Goal: Register for event/course

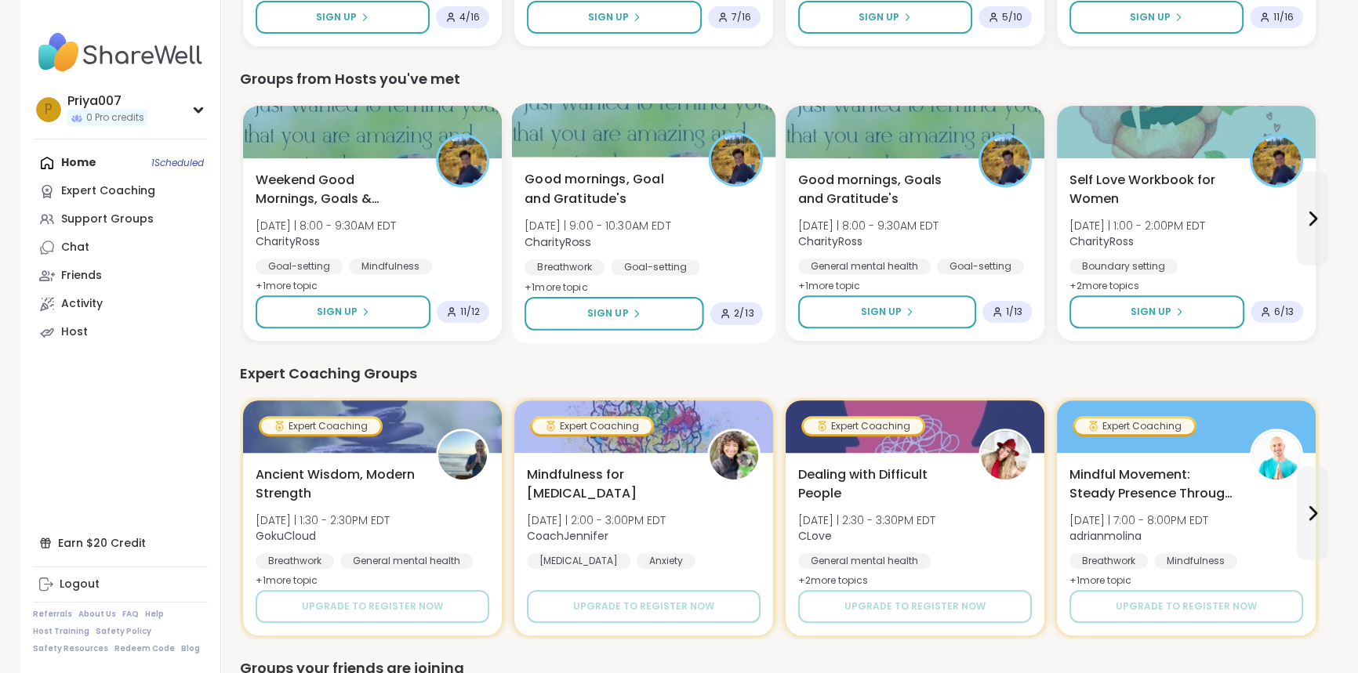
scroll to position [753, 0]
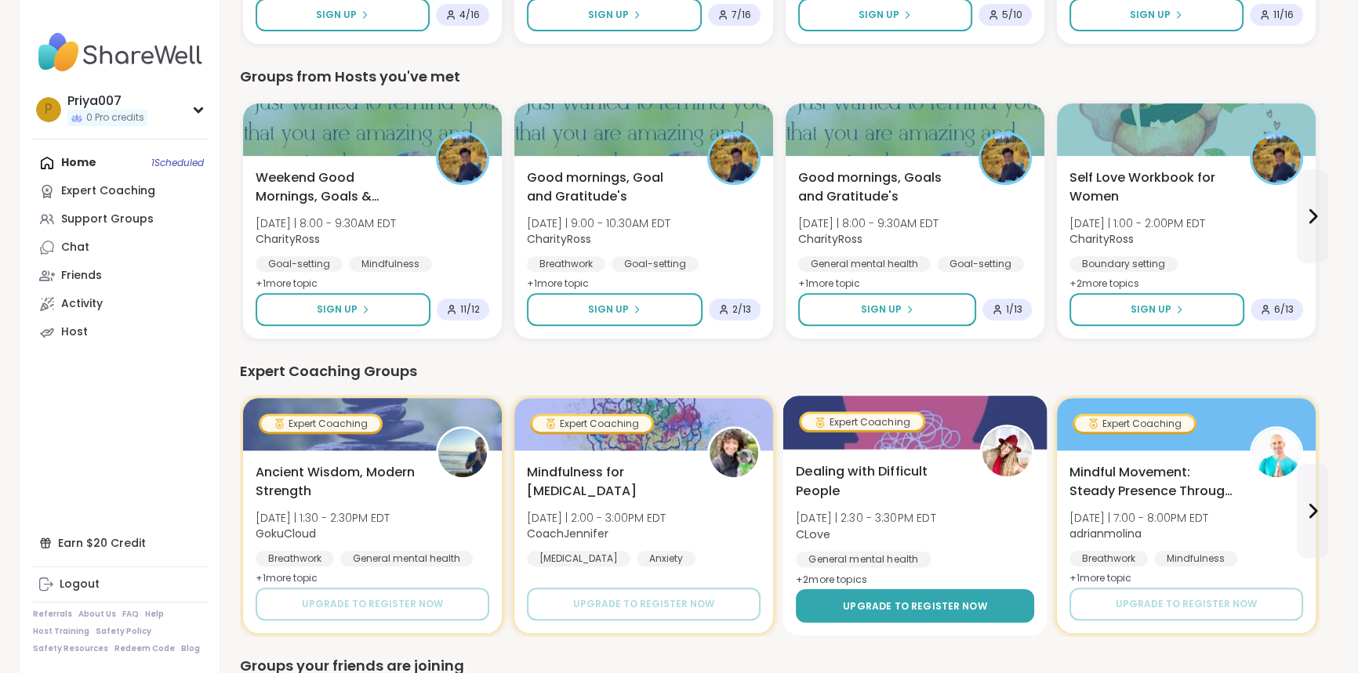
click at [899, 608] on span "Upgrade to register now" at bounding box center [915, 606] width 144 height 14
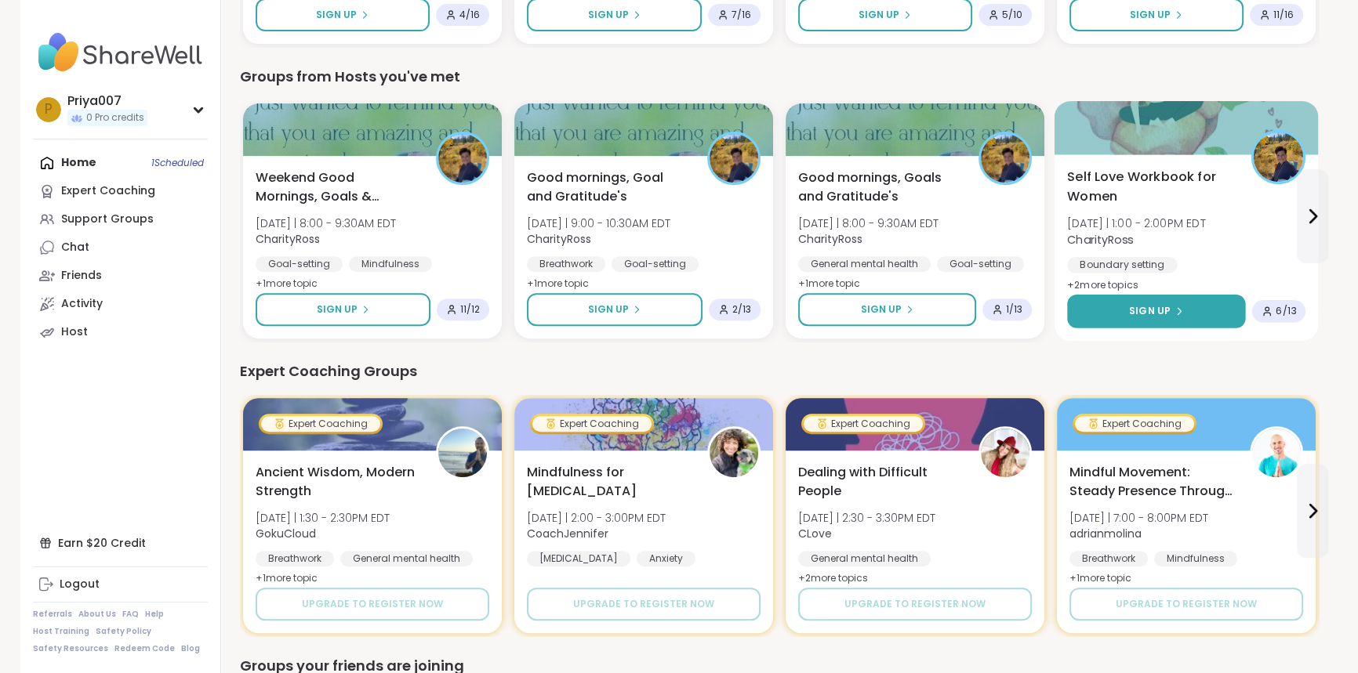
click at [1199, 307] on button "Sign Up" at bounding box center [1156, 312] width 178 height 34
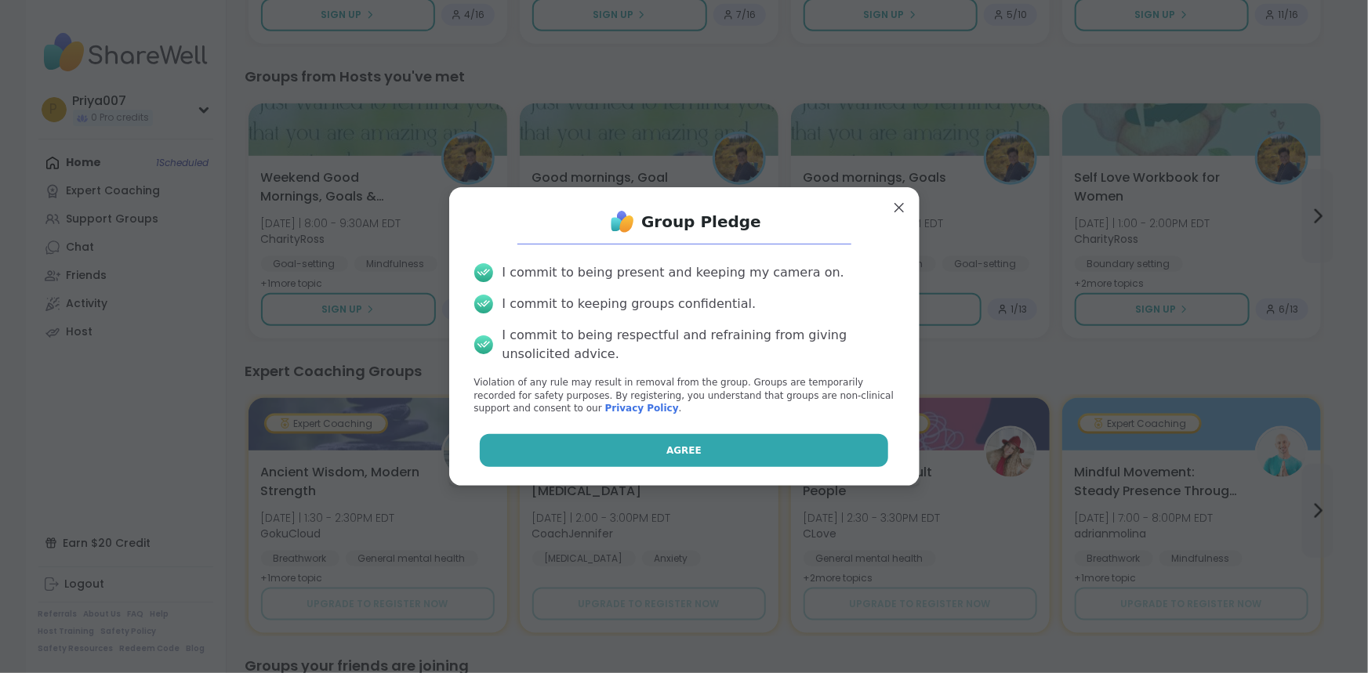
click at [705, 444] on button "Agree" at bounding box center [684, 450] width 408 height 33
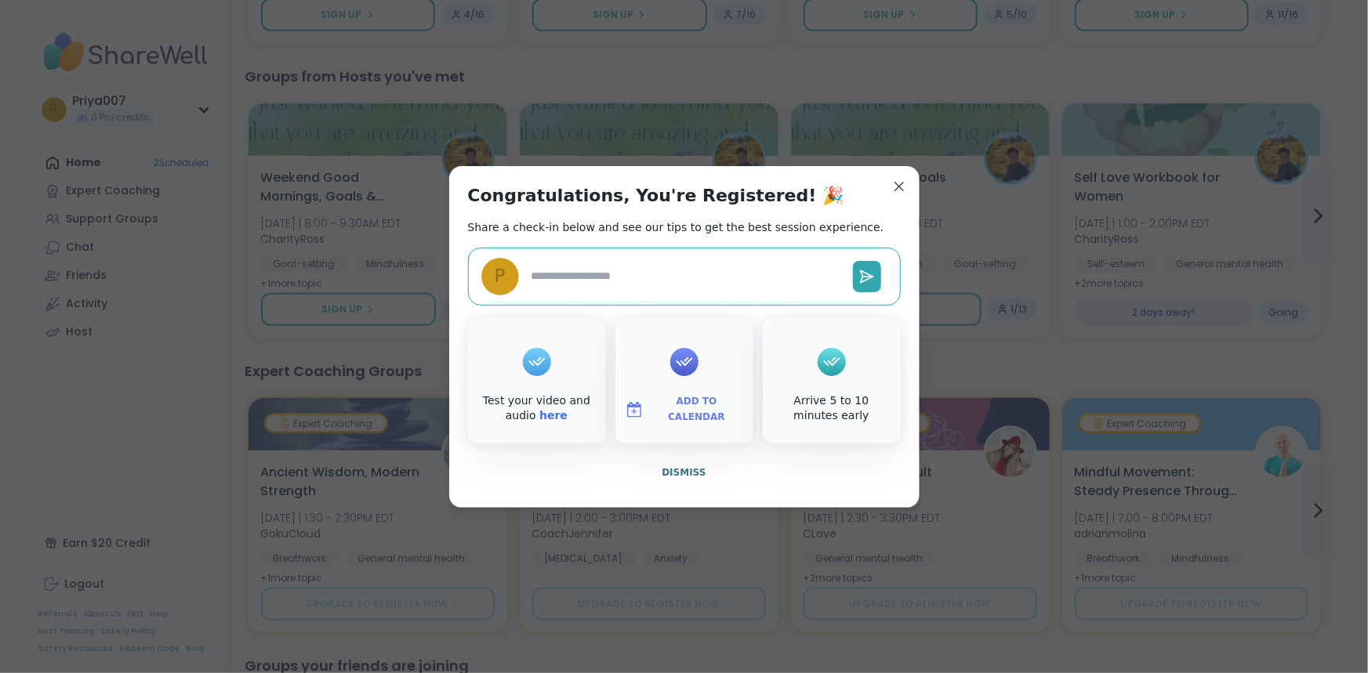
click at [892, 172] on div "Congratulations, You're Registered! 🎉 Share a check-in below and see our tips t…" at bounding box center [684, 337] width 470 height 342
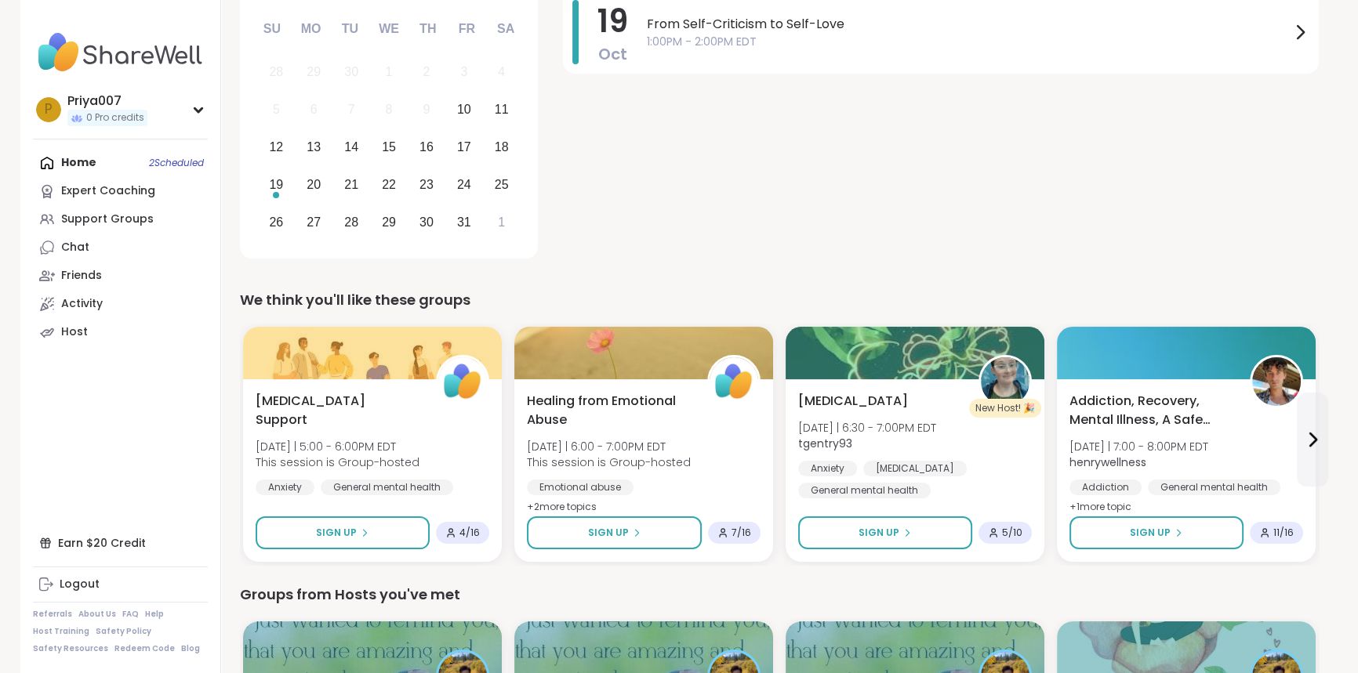
scroll to position [38, 0]
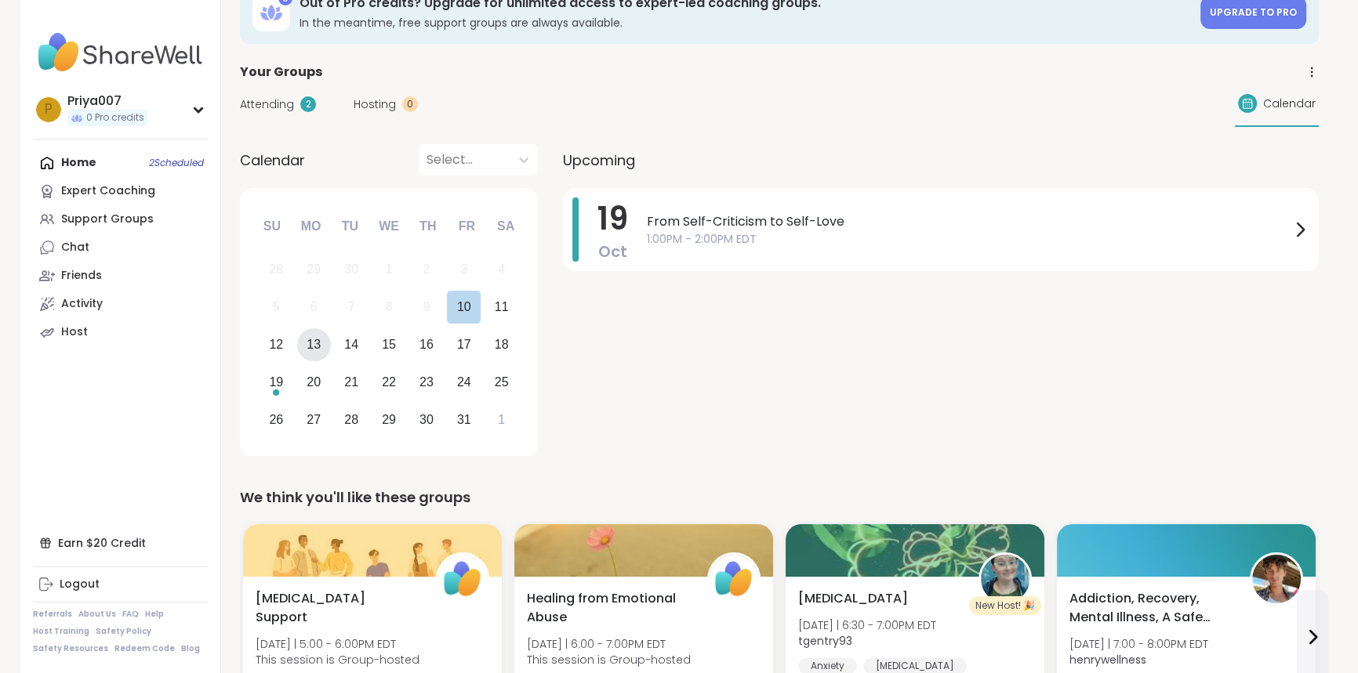
click at [314, 339] on div "13" at bounding box center [313, 344] width 14 height 21
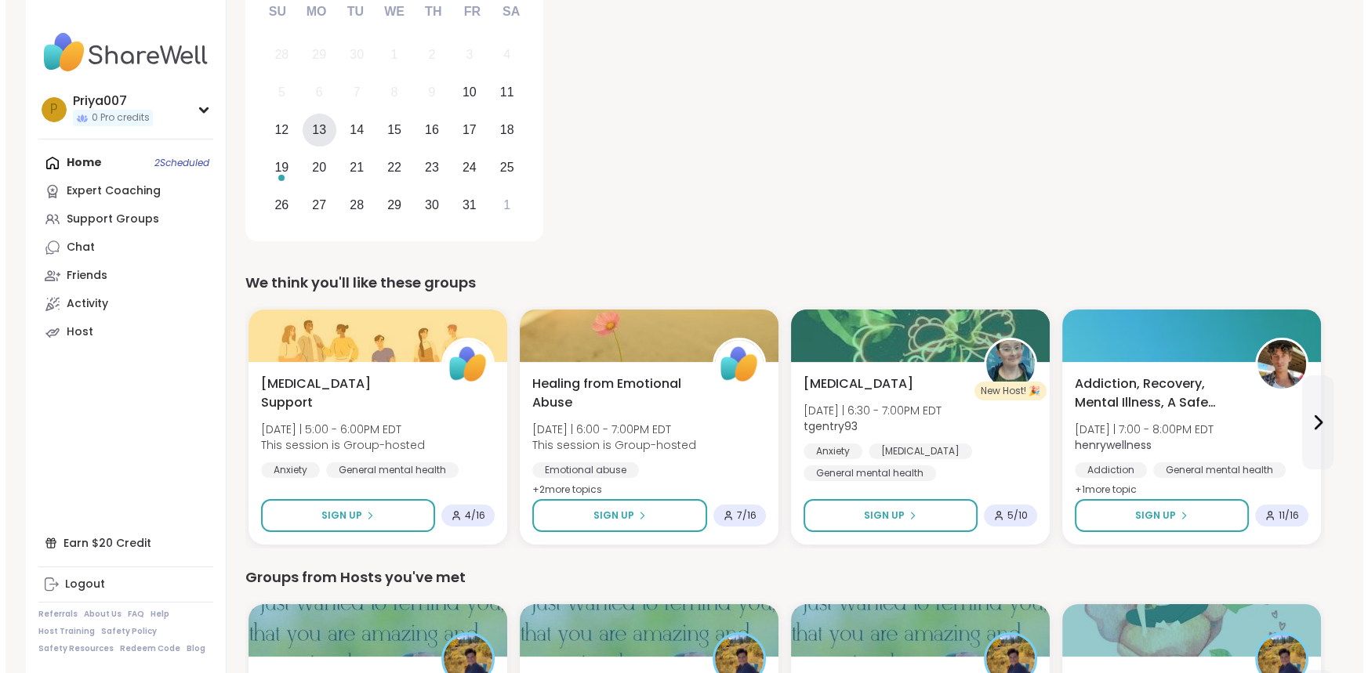
scroll to position [322, 0]
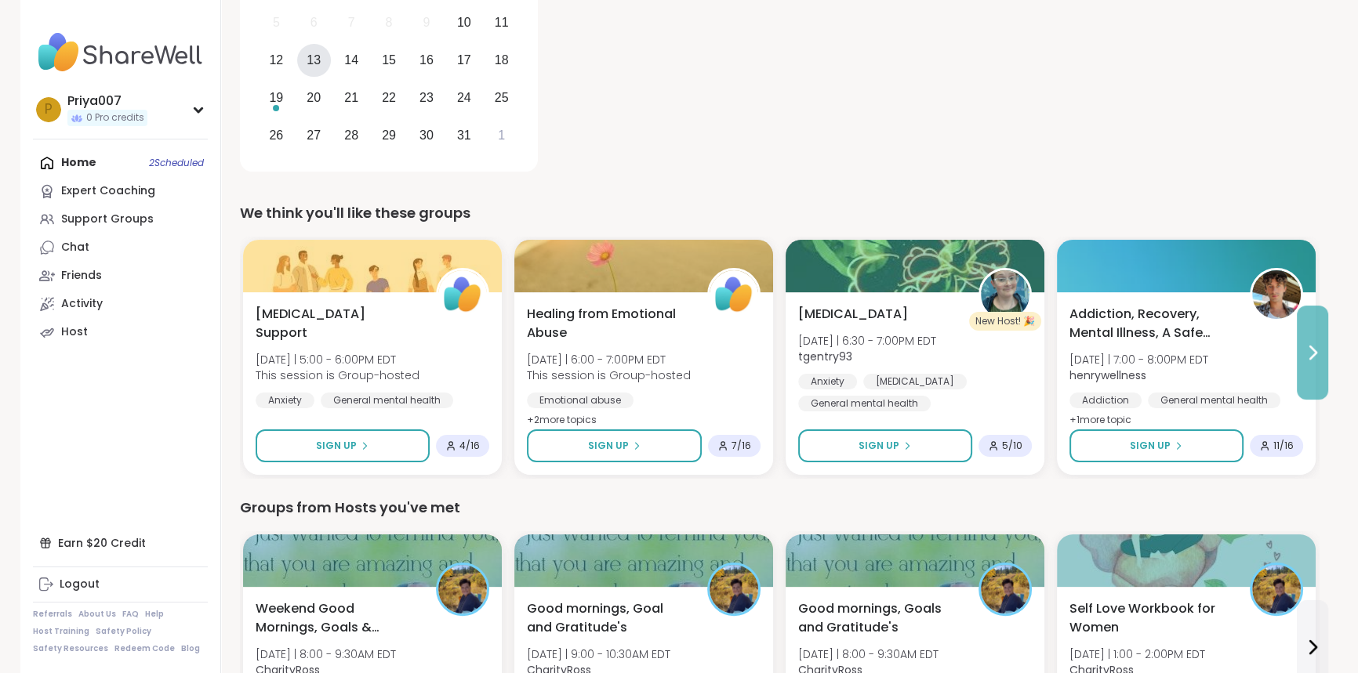
click at [1323, 369] on button at bounding box center [1311, 353] width 31 height 94
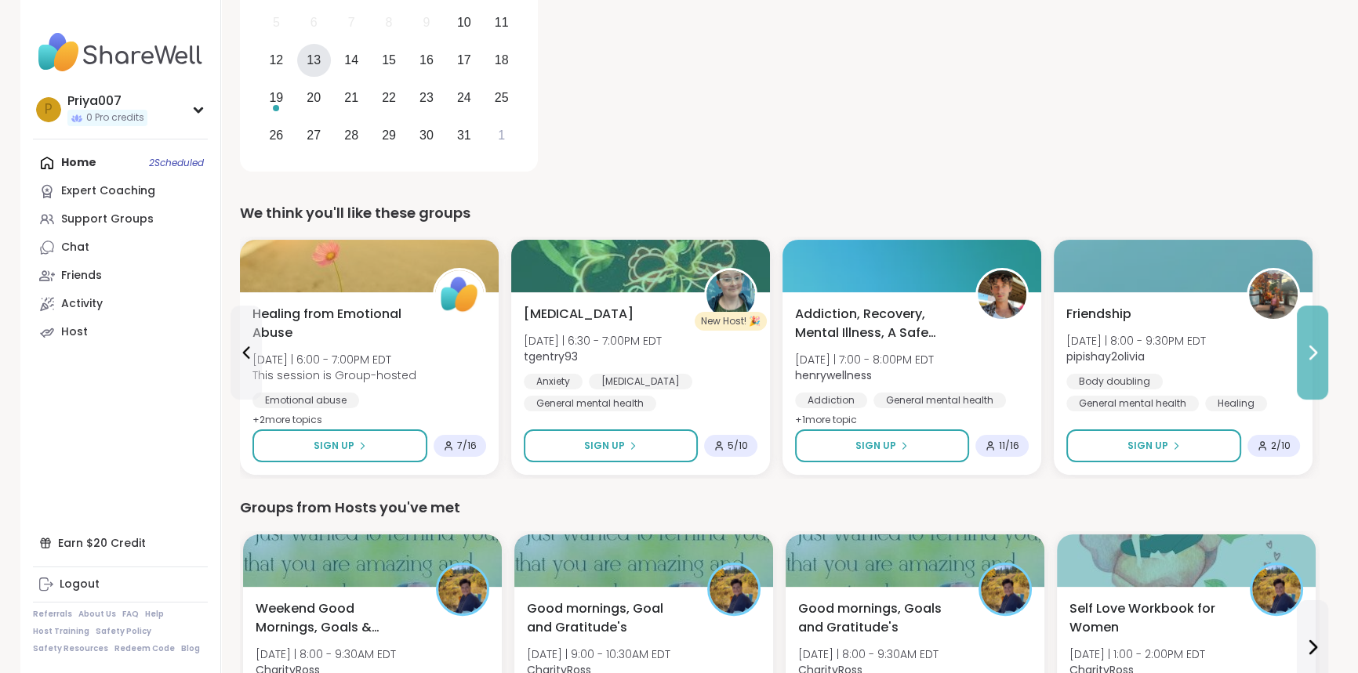
click at [1323, 369] on button at bounding box center [1311, 353] width 31 height 94
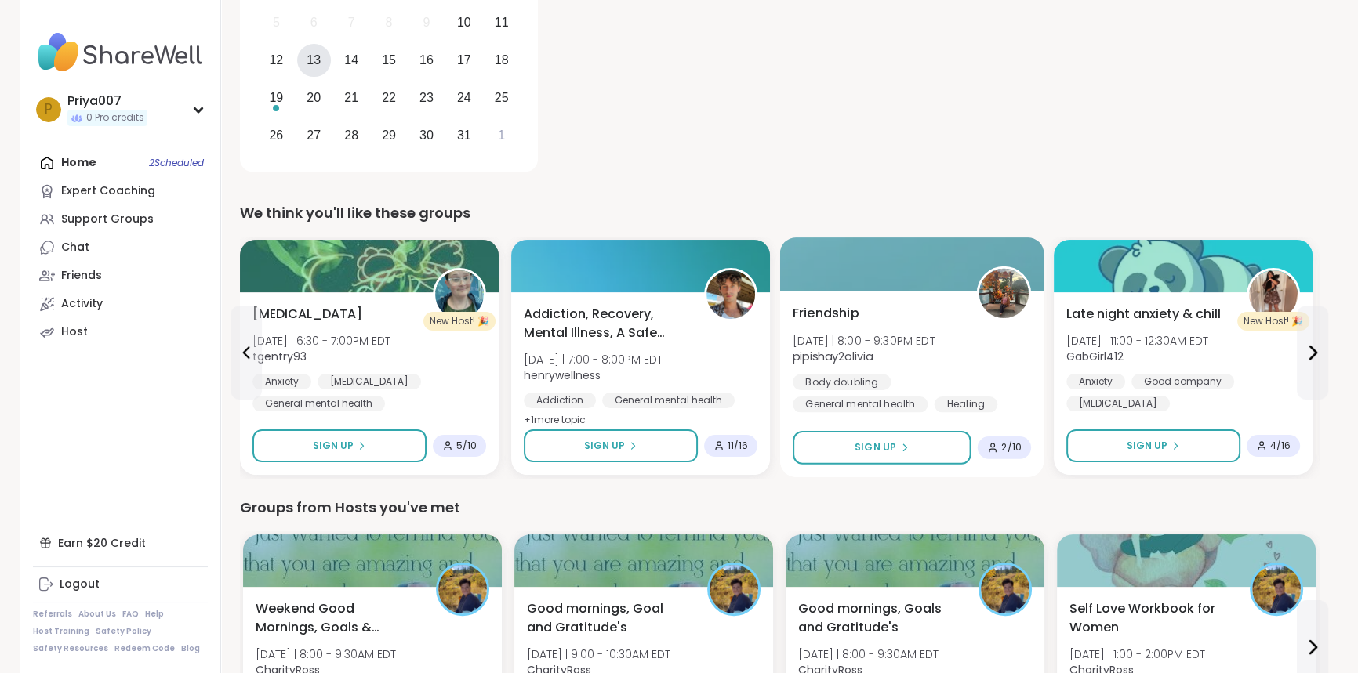
click at [869, 304] on div "Friendship [DATE] | 8:00 - 9:30PM EDT pipishay2olivia Body doubling General men…" at bounding box center [911, 358] width 238 height 109
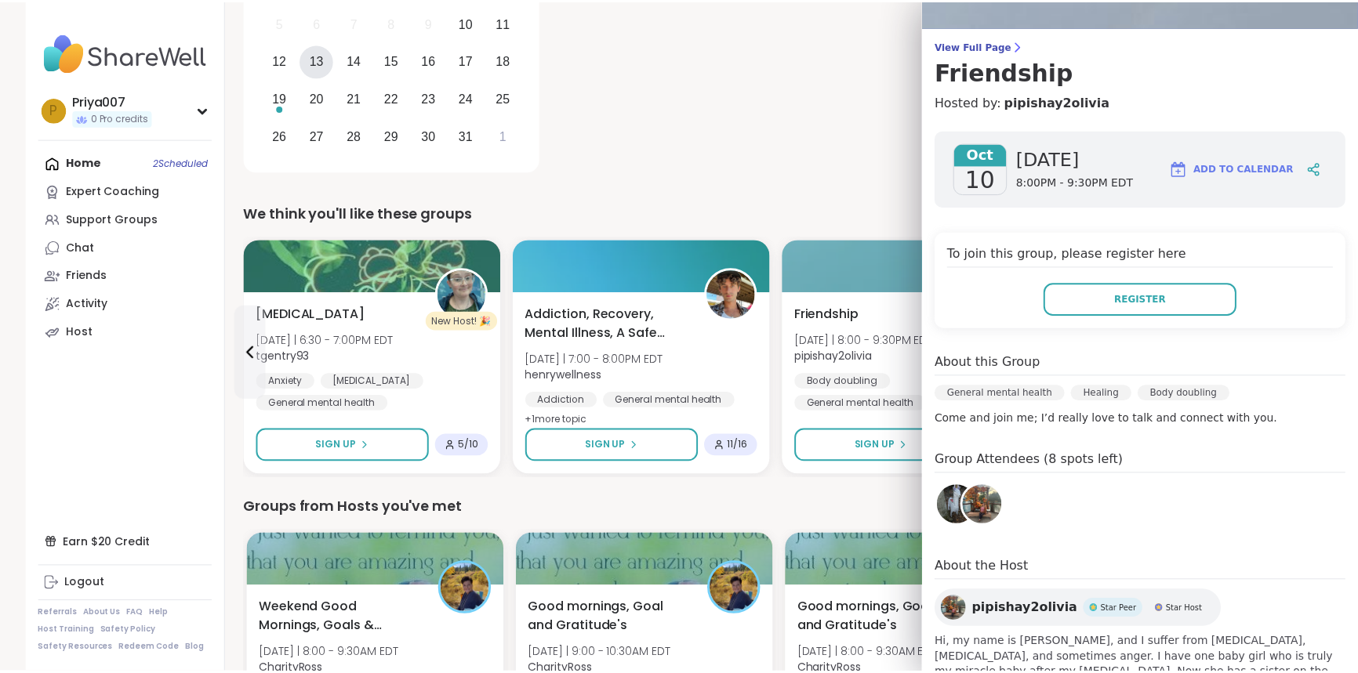
scroll to position [73, 0]
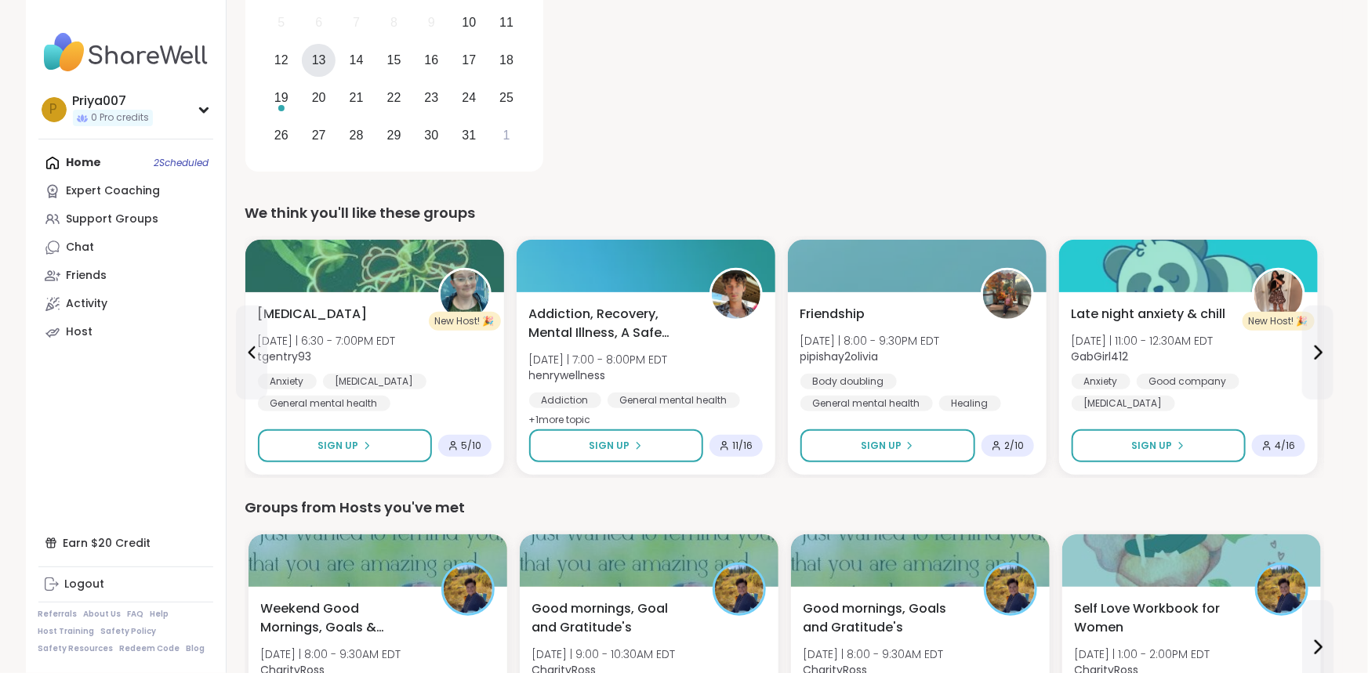
click at [726, 89] on div at bounding box center [946, 41] width 756 height 274
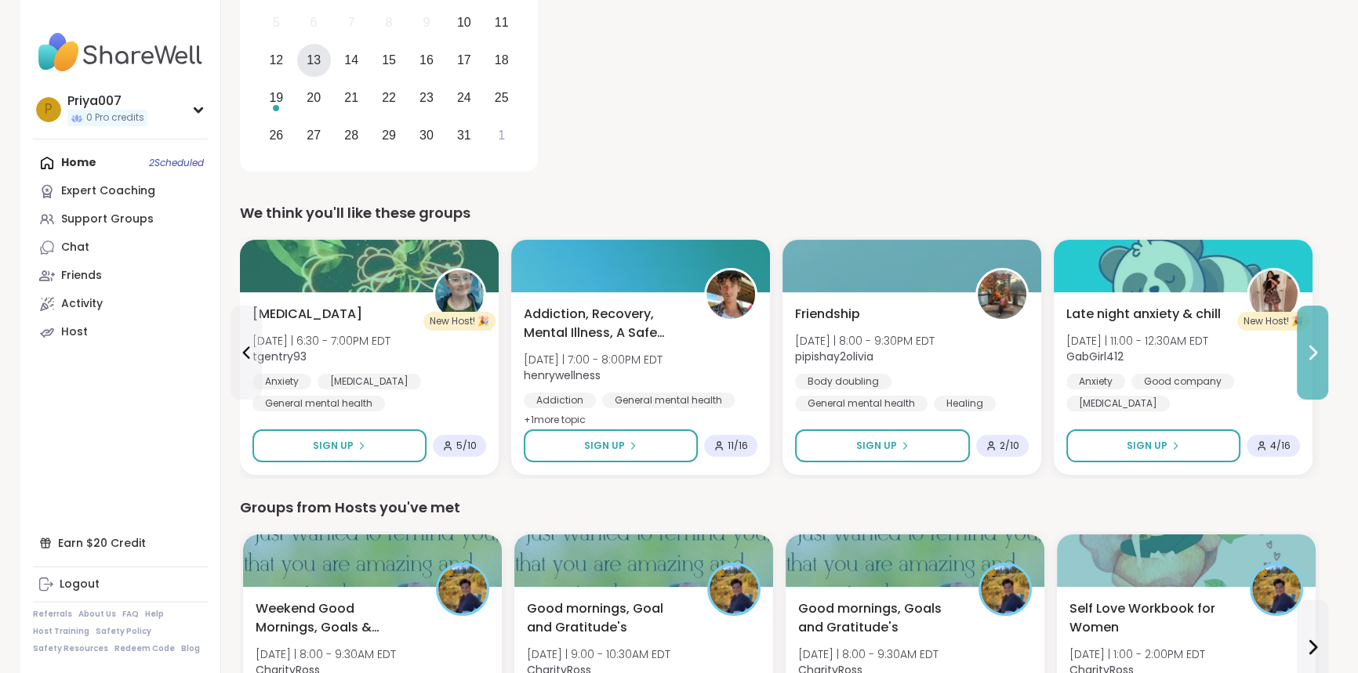
click at [1314, 362] on button at bounding box center [1311, 353] width 31 height 94
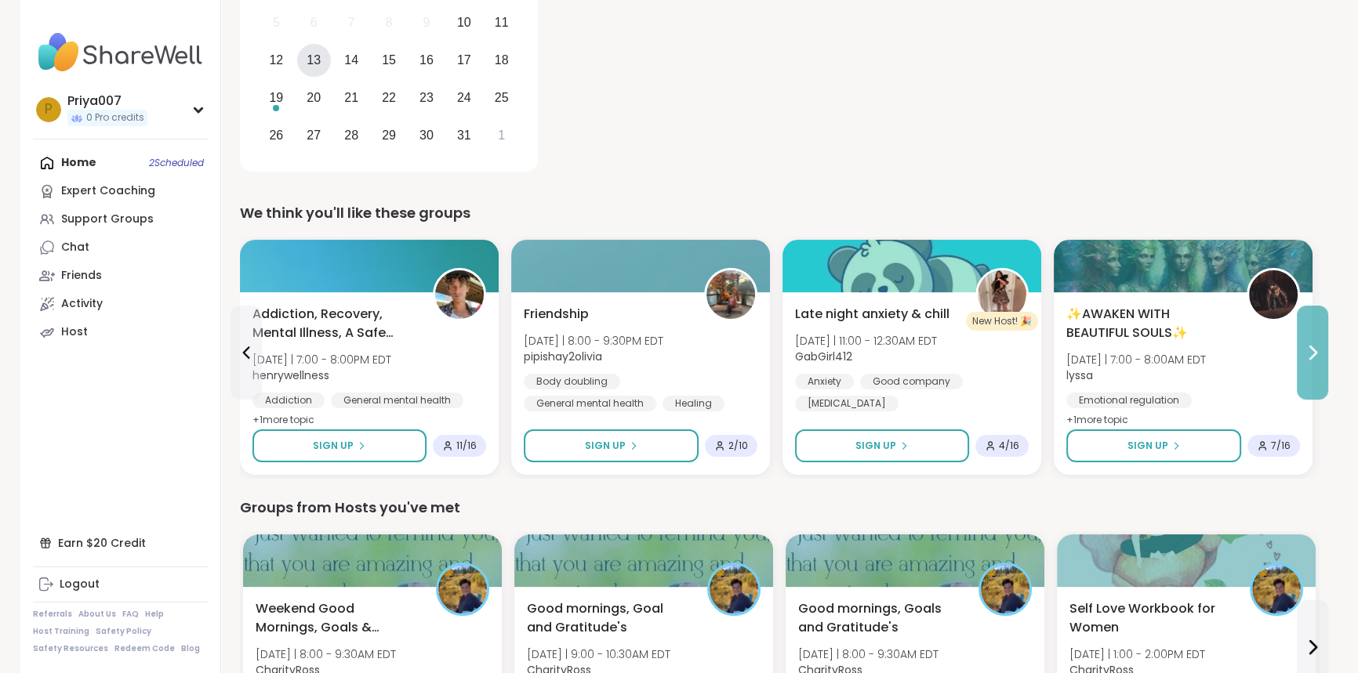
click at [1314, 362] on button at bounding box center [1311, 353] width 31 height 94
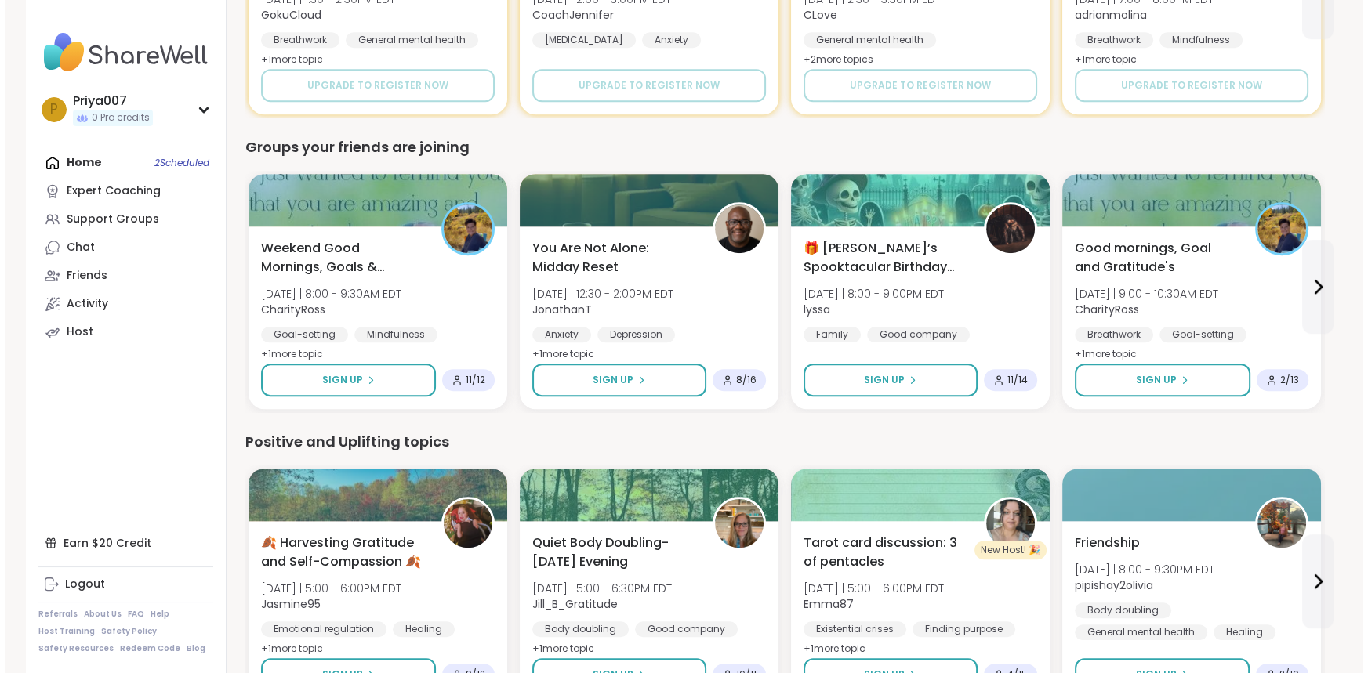
scroll to position [1320, 0]
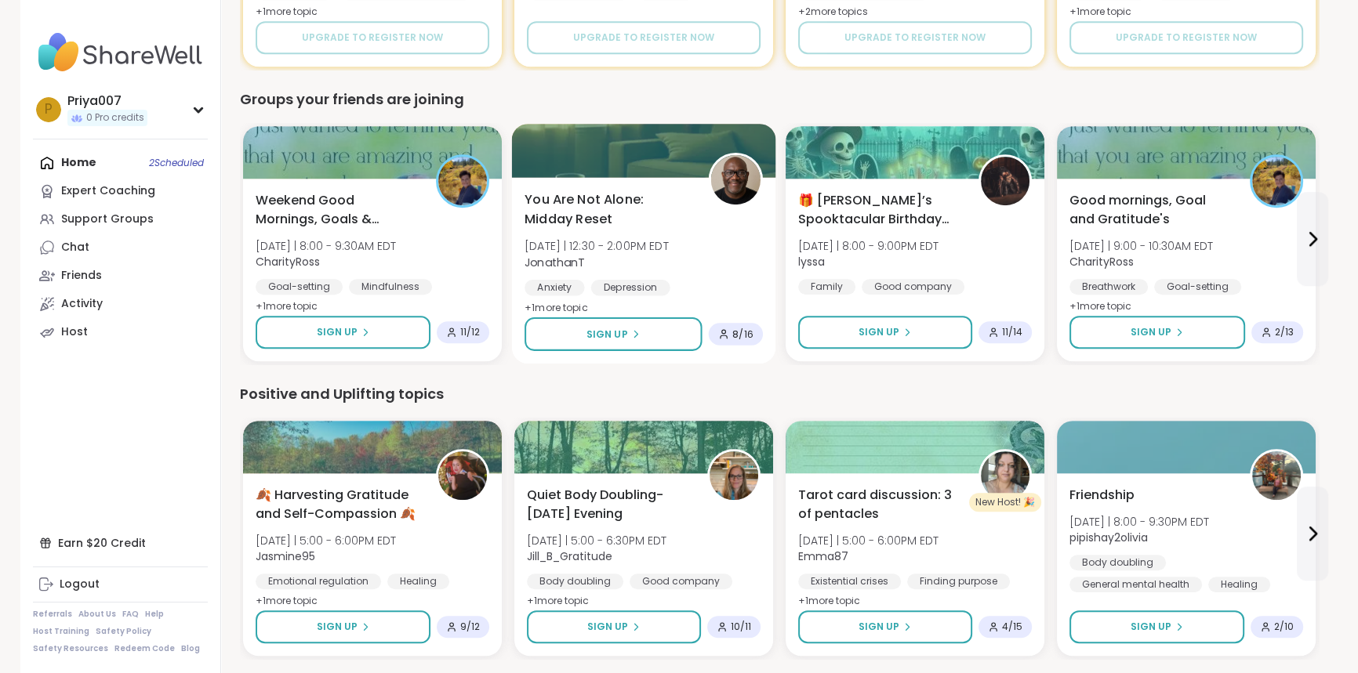
click at [565, 202] on span "You Are Not Alone: Midday Reset" at bounding box center [607, 209] width 166 height 38
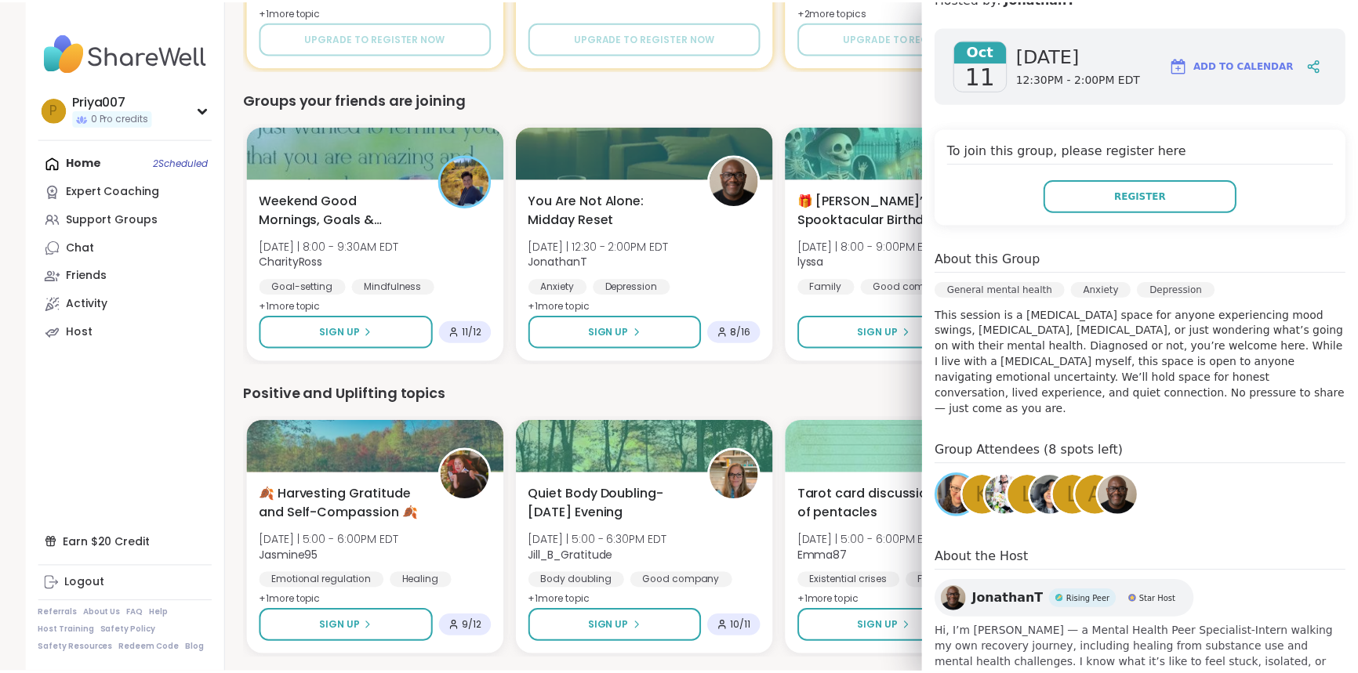
scroll to position [254, 0]
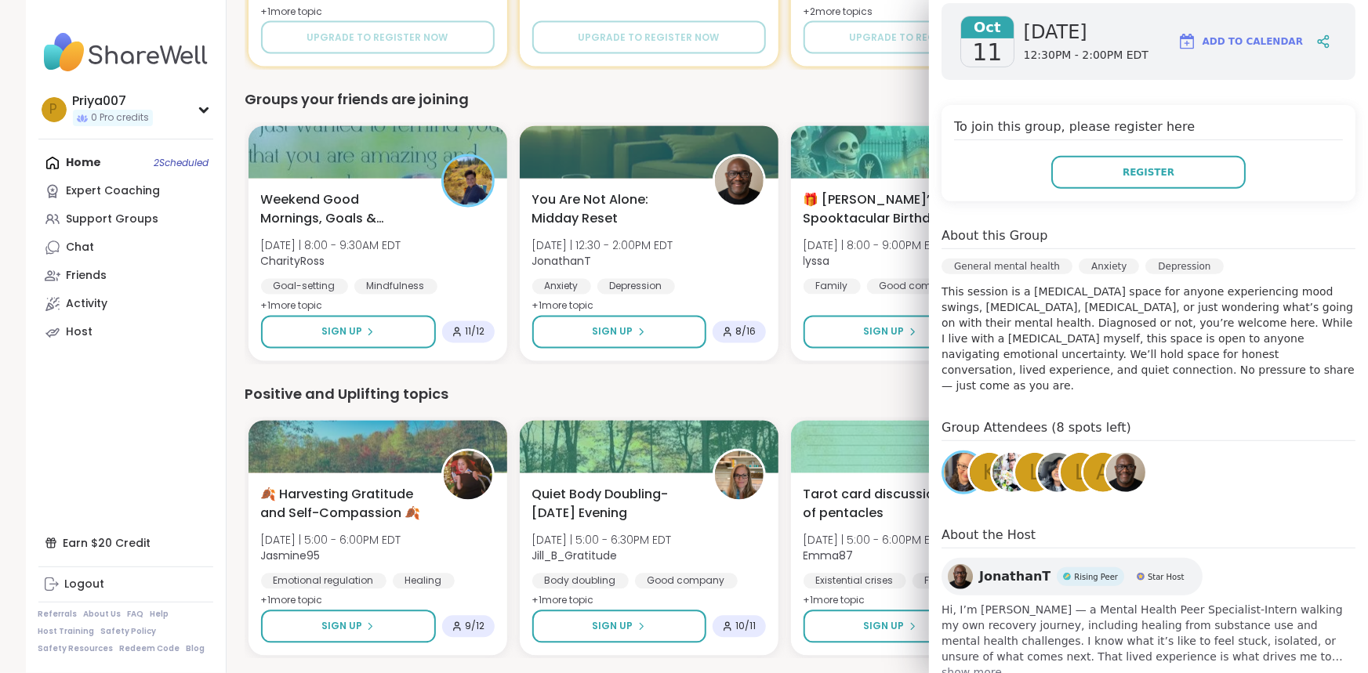
click at [821, 396] on div "Positive and Uplifting topics" at bounding box center [784, 394] width 1079 height 22
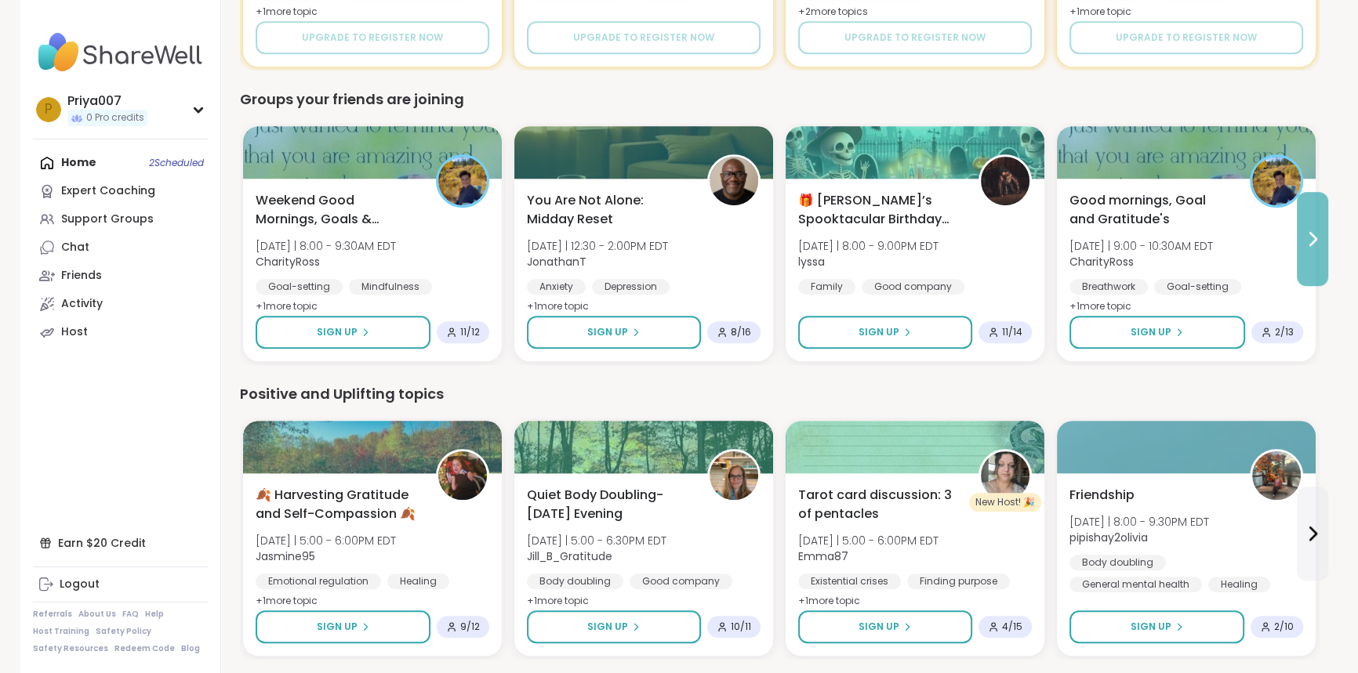
click at [1300, 241] on button at bounding box center [1311, 239] width 31 height 94
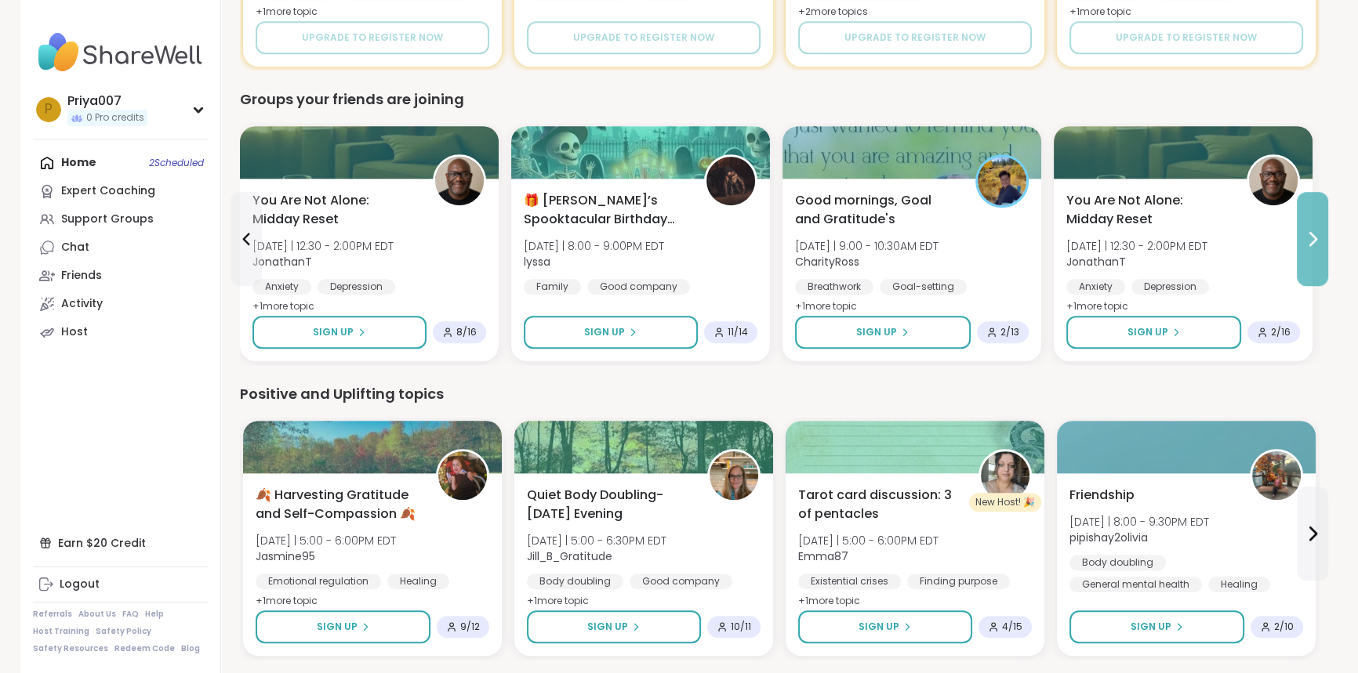
click at [1300, 241] on button at bounding box center [1311, 239] width 31 height 94
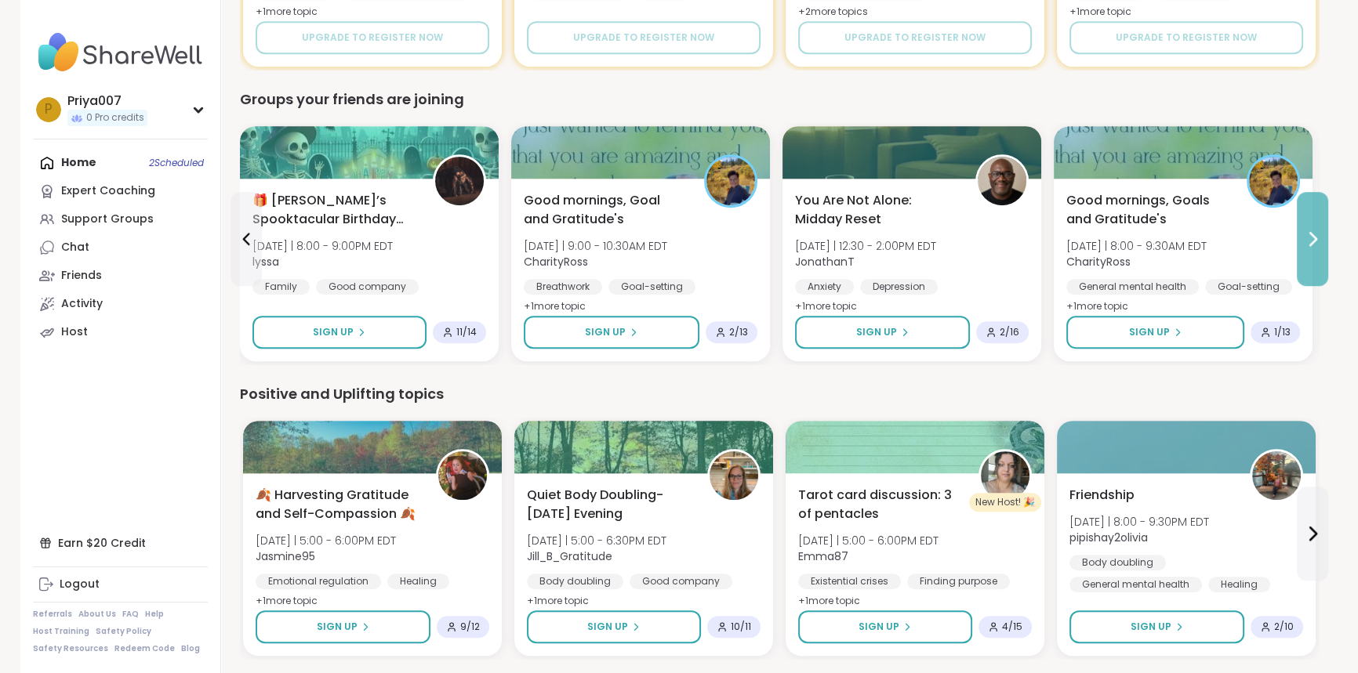
click at [1300, 241] on button at bounding box center [1311, 239] width 31 height 94
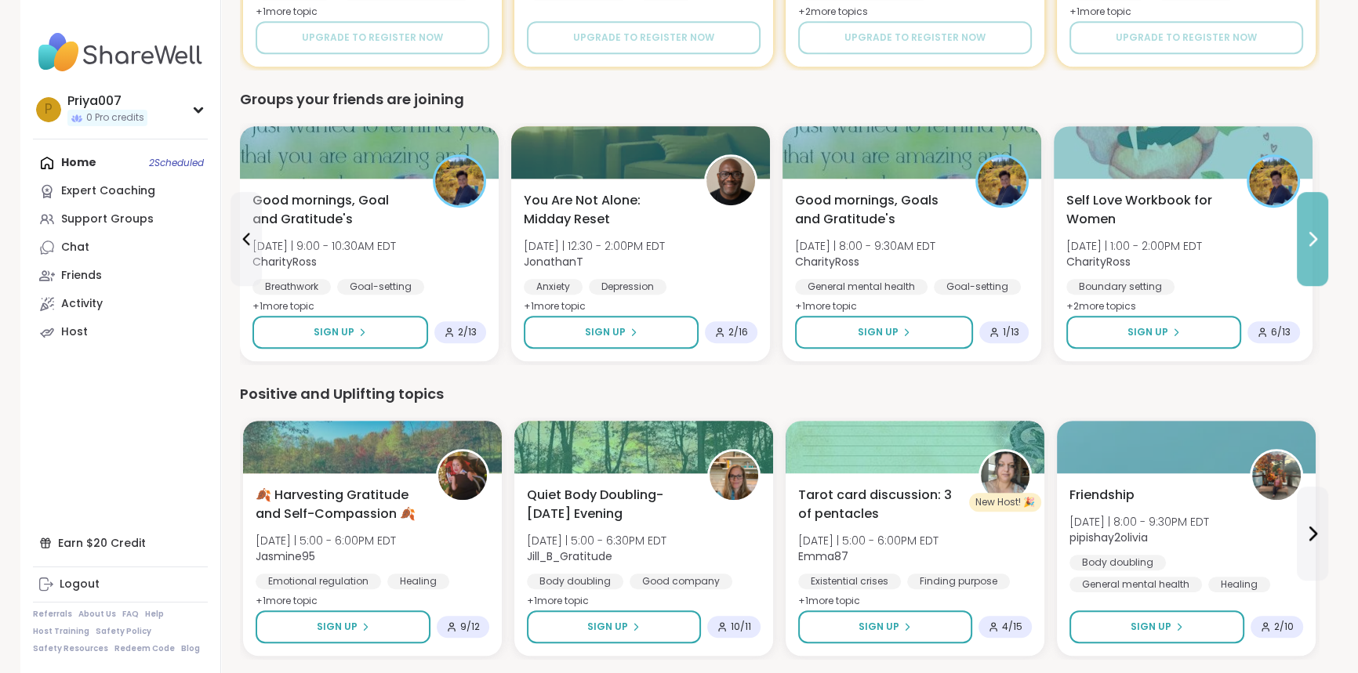
click at [1300, 241] on button at bounding box center [1311, 239] width 31 height 94
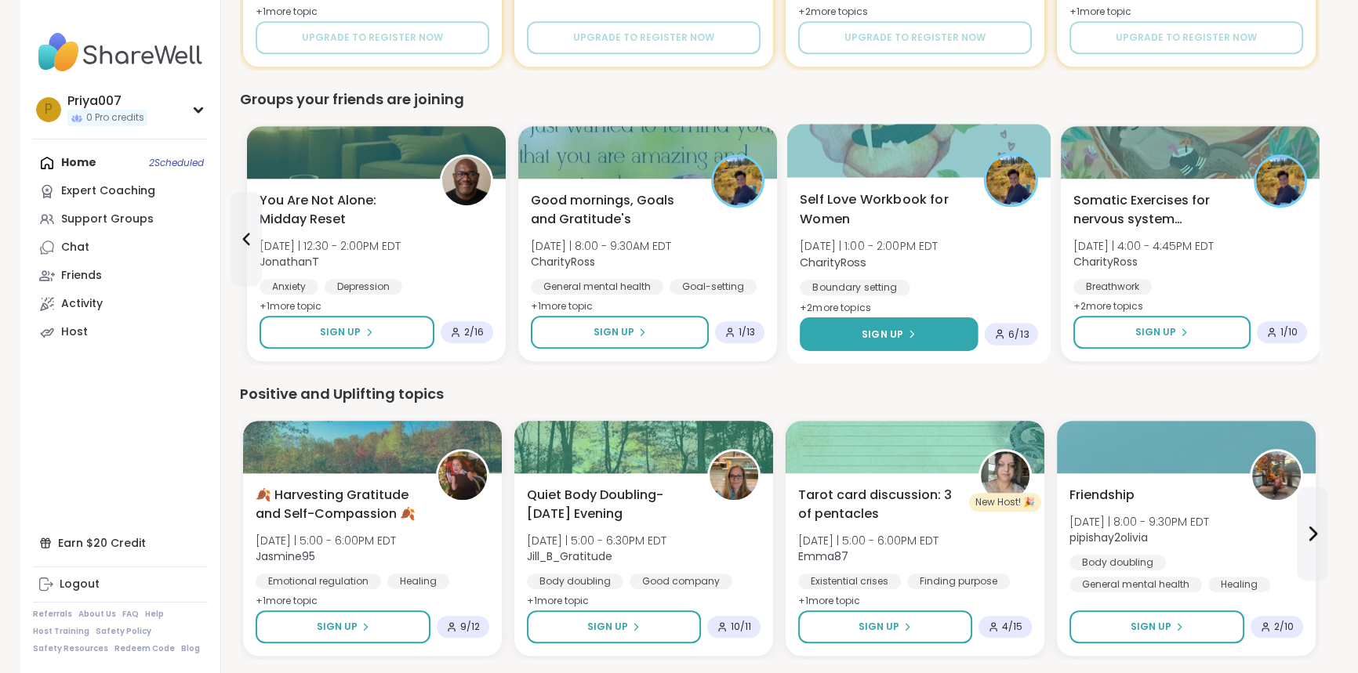
click at [905, 346] on button "Sign Up" at bounding box center [888, 334] width 178 height 34
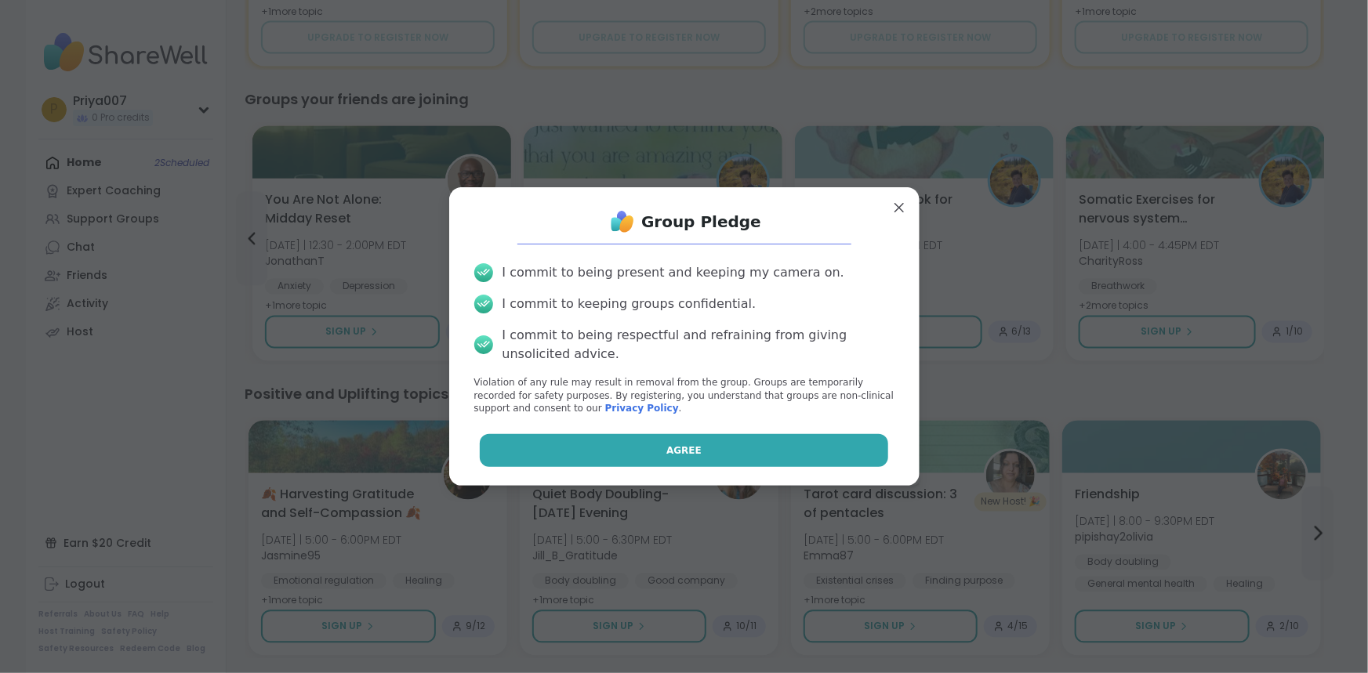
click at [705, 450] on button "Agree" at bounding box center [684, 450] width 408 height 33
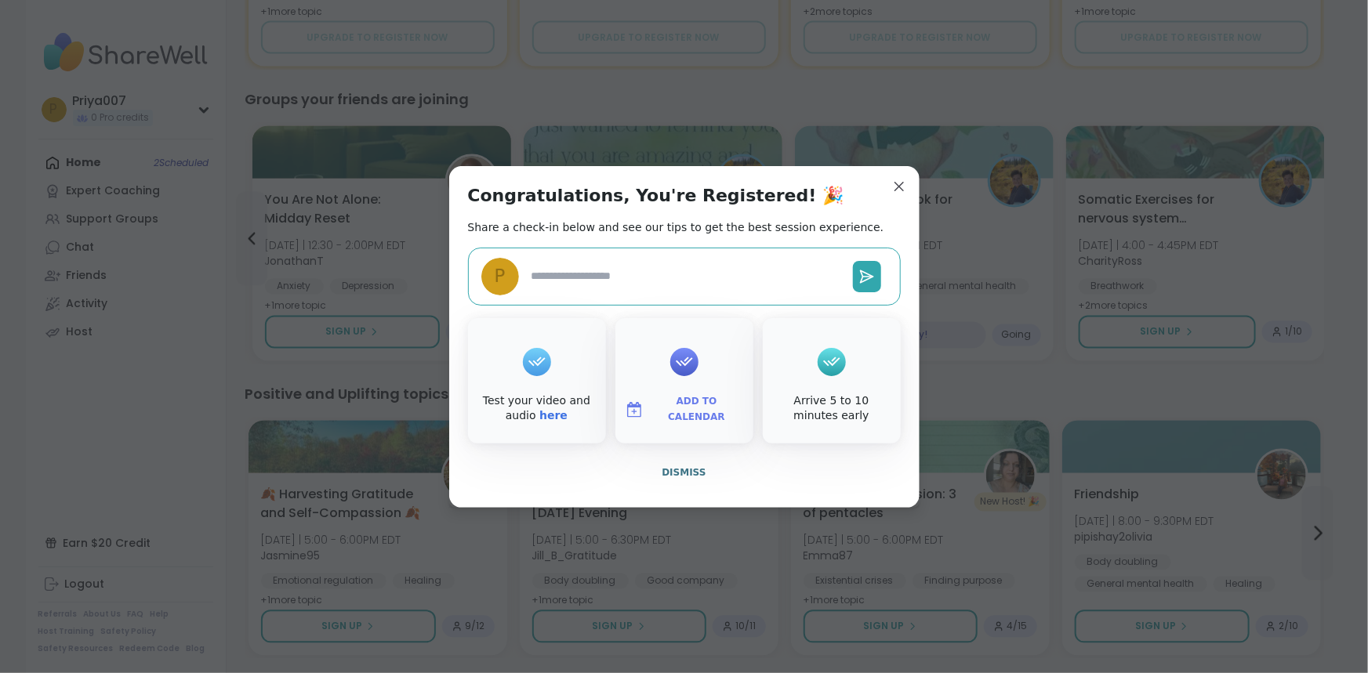
type textarea "*"
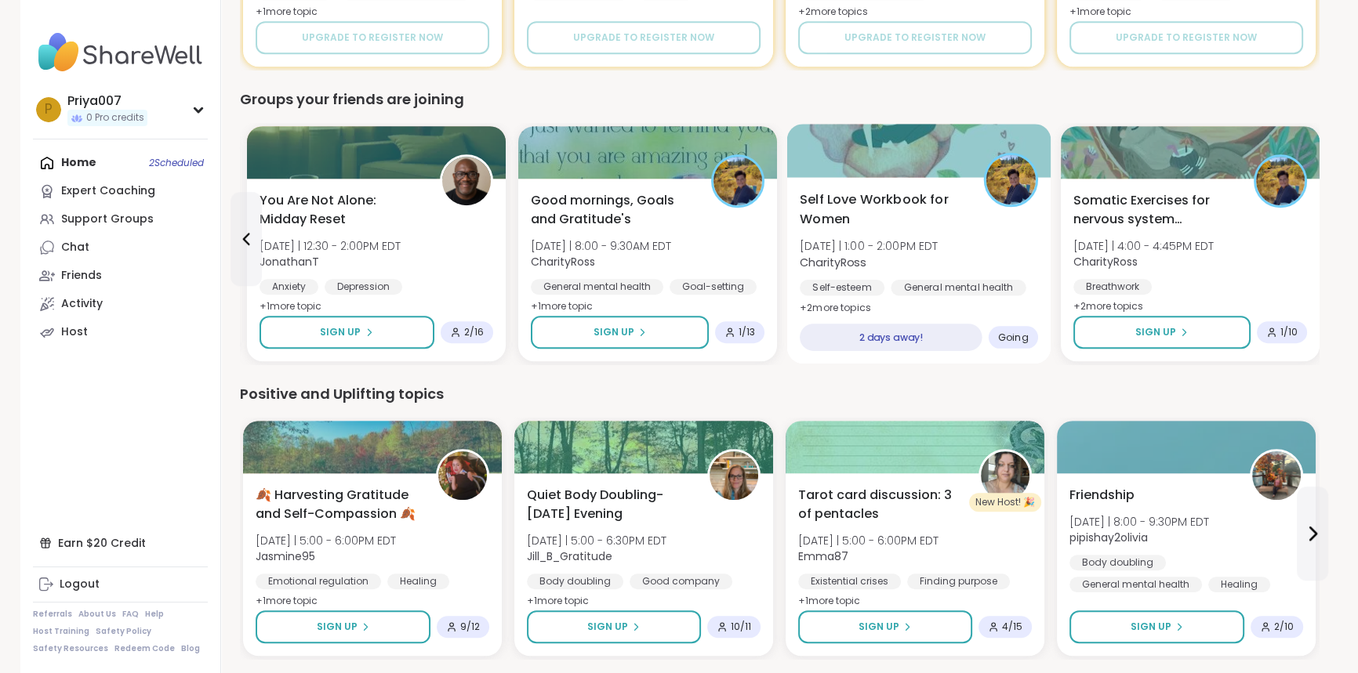
click at [934, 339] on div "2 days away!" at bounding box center [890, 337] width 183 height 27
click at [952, 290] on div "General mental health" at bounding box center [957, 288] width 135 height 16
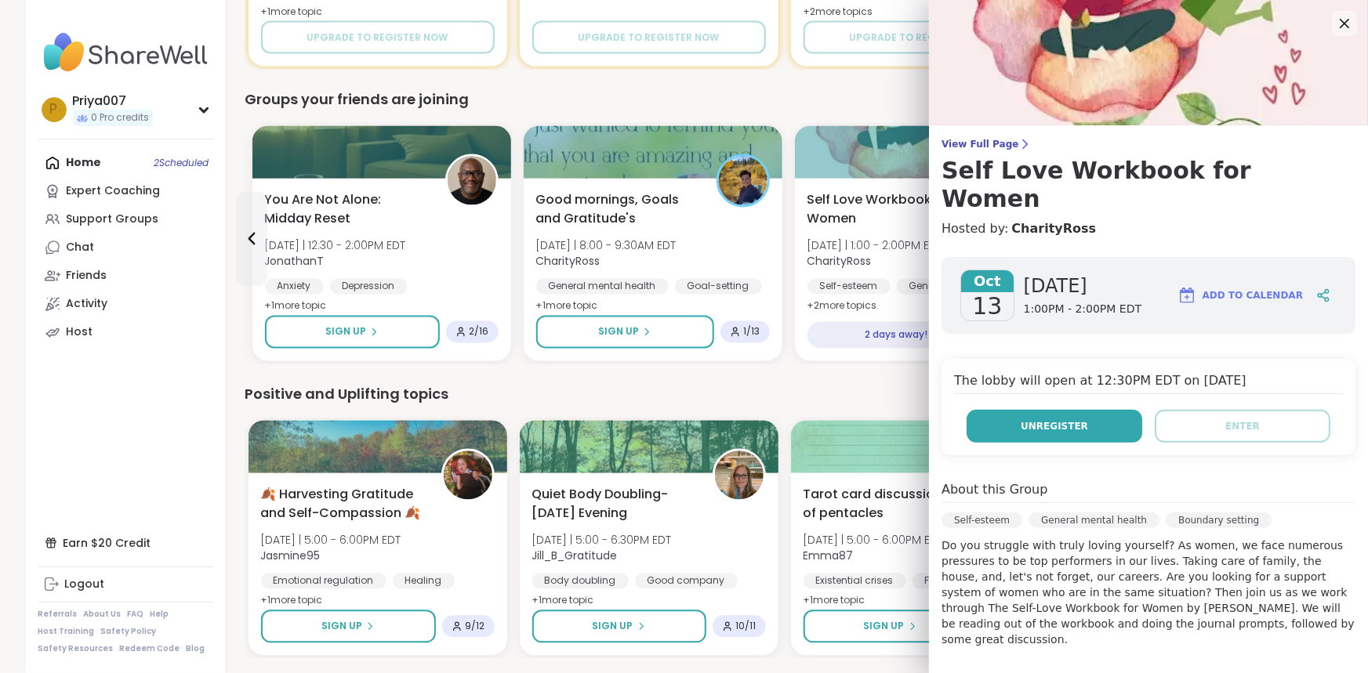
click at [1040, 419] on span "Unregister" at bounding box center [1054, 426] width 67 height 14
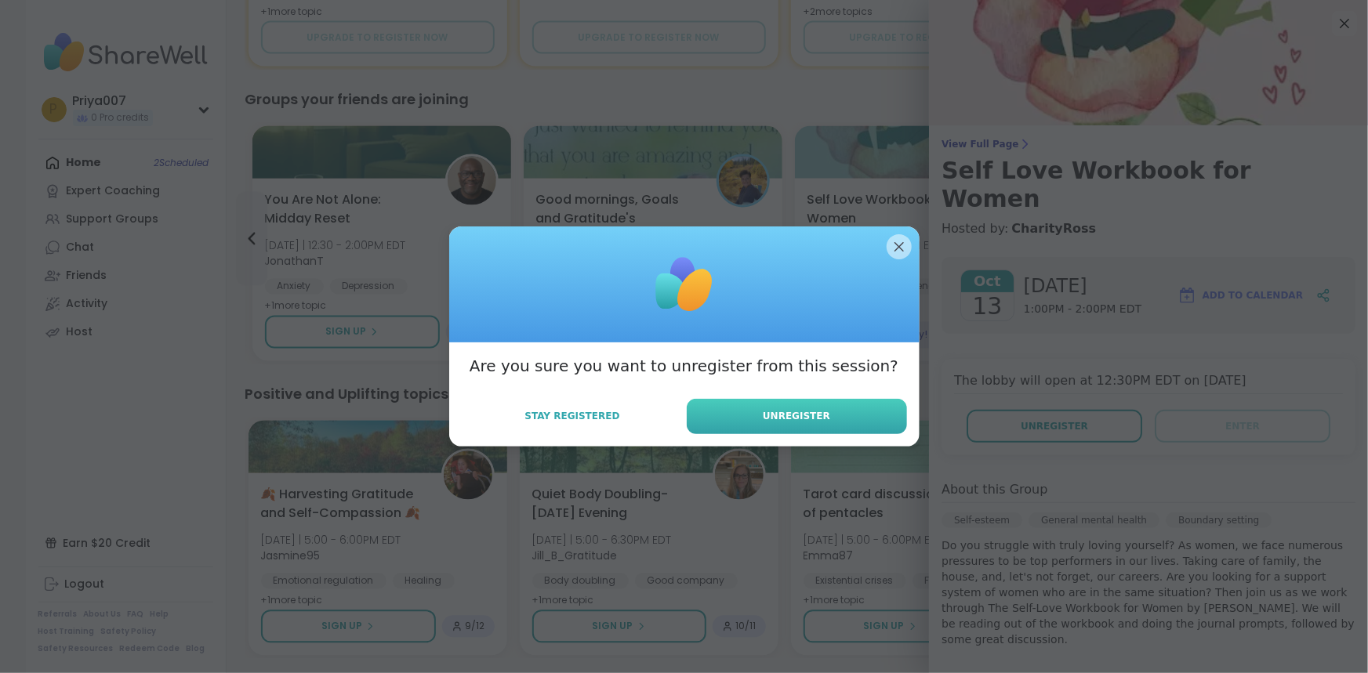
click at [770, 408] on button "Unregister" at bounding box center [797, 416] width 220 height 35
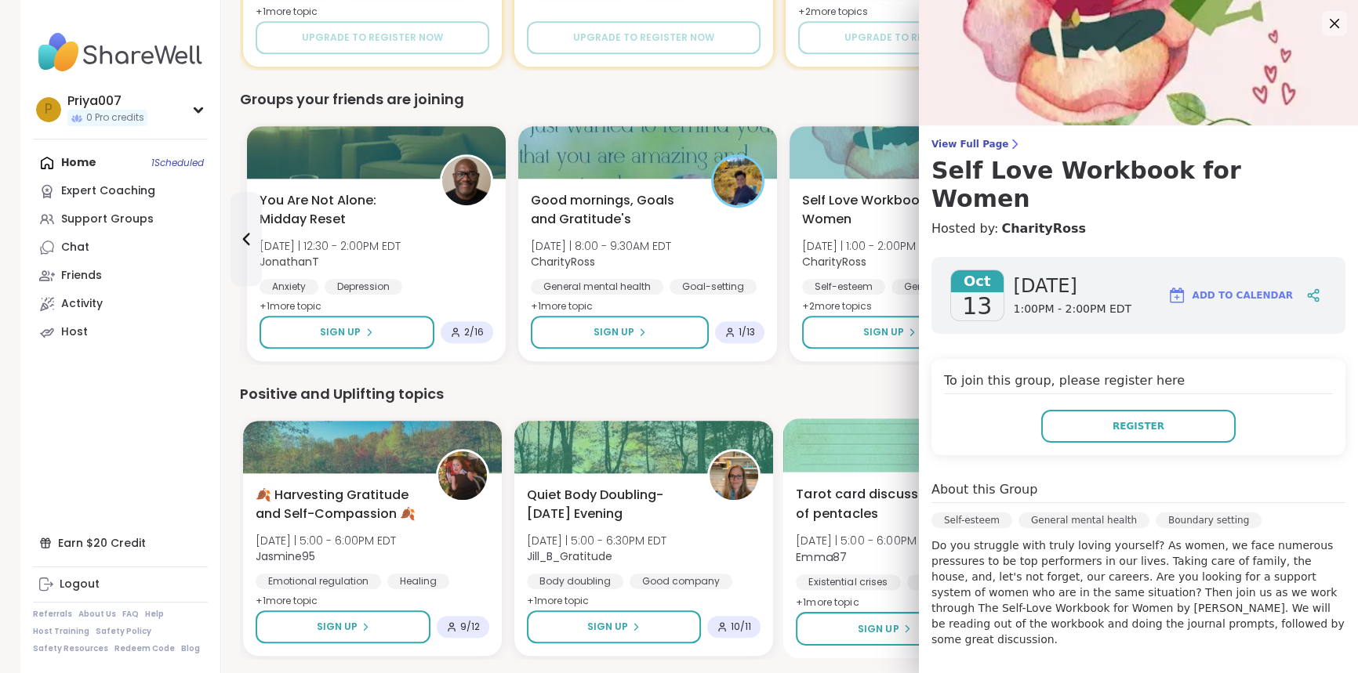
click at [878, 423] on div at bounding box center [915, 445] width 264 height 53
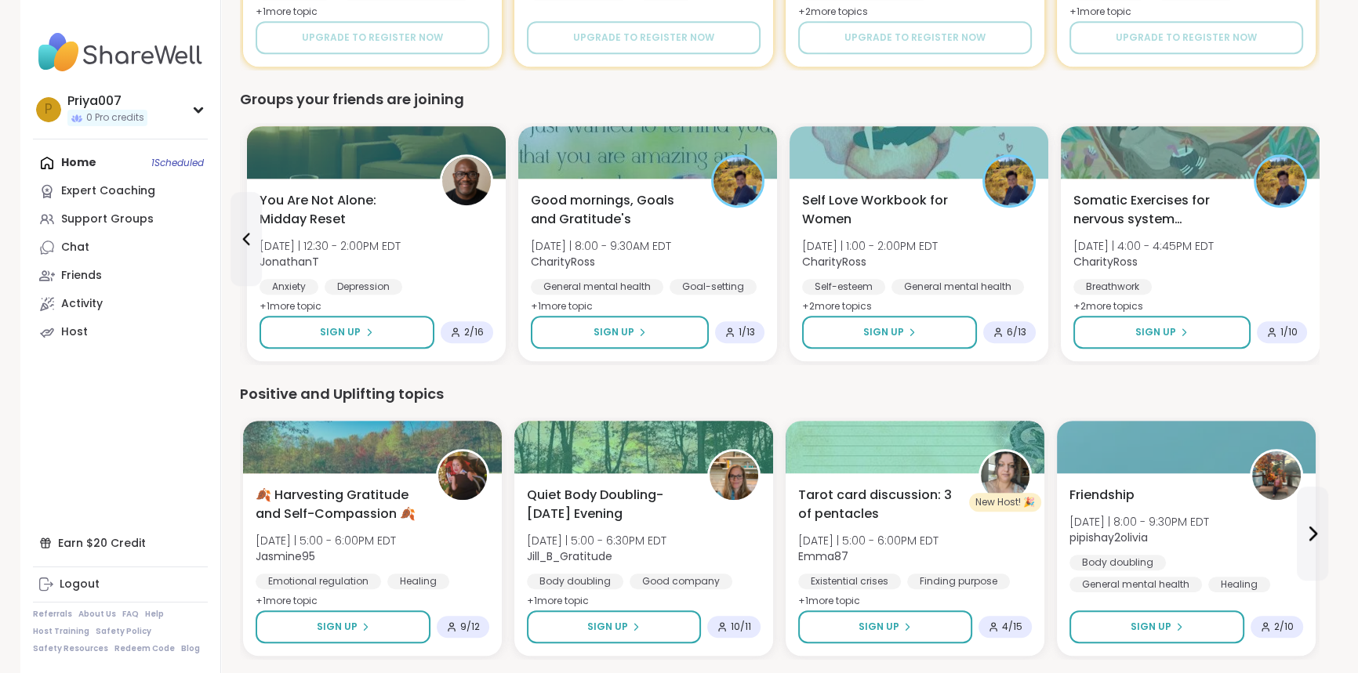
click at [904, 387] on div "Positive and Uplifting topics" at bounding box center [779, 394] width 1079 height 22
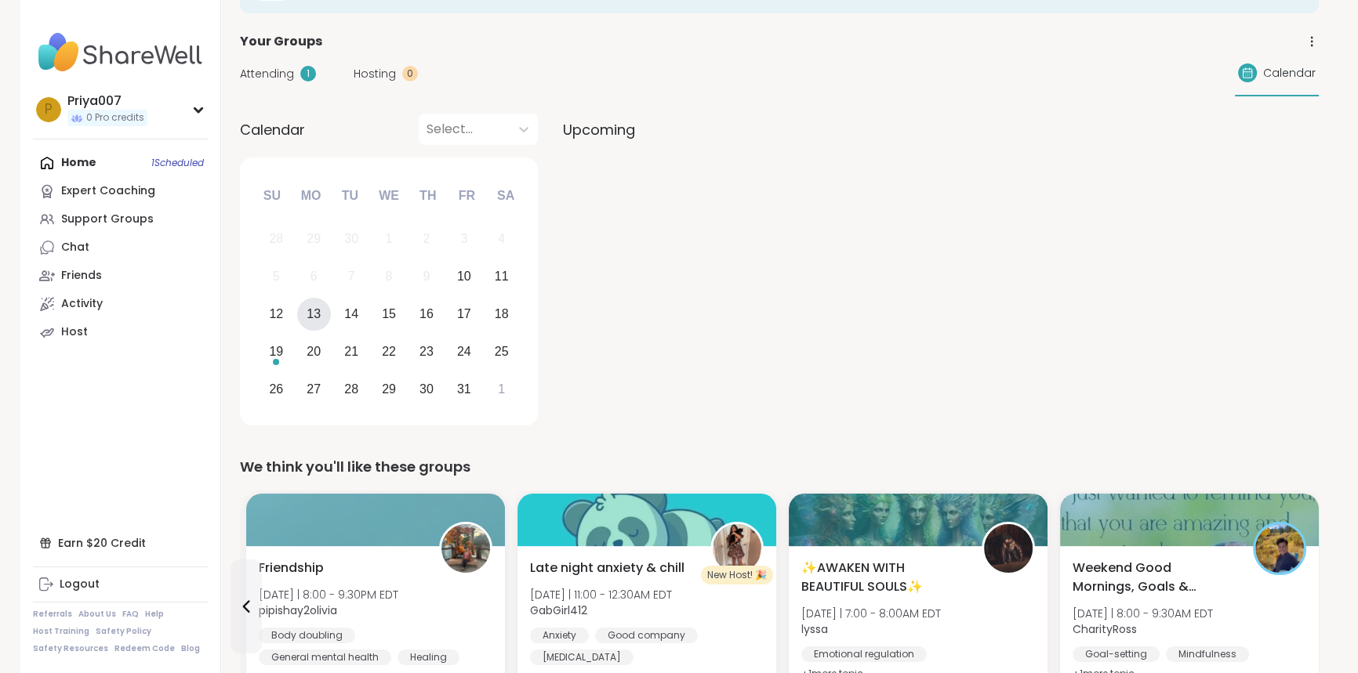
scroll to position [0, 0]
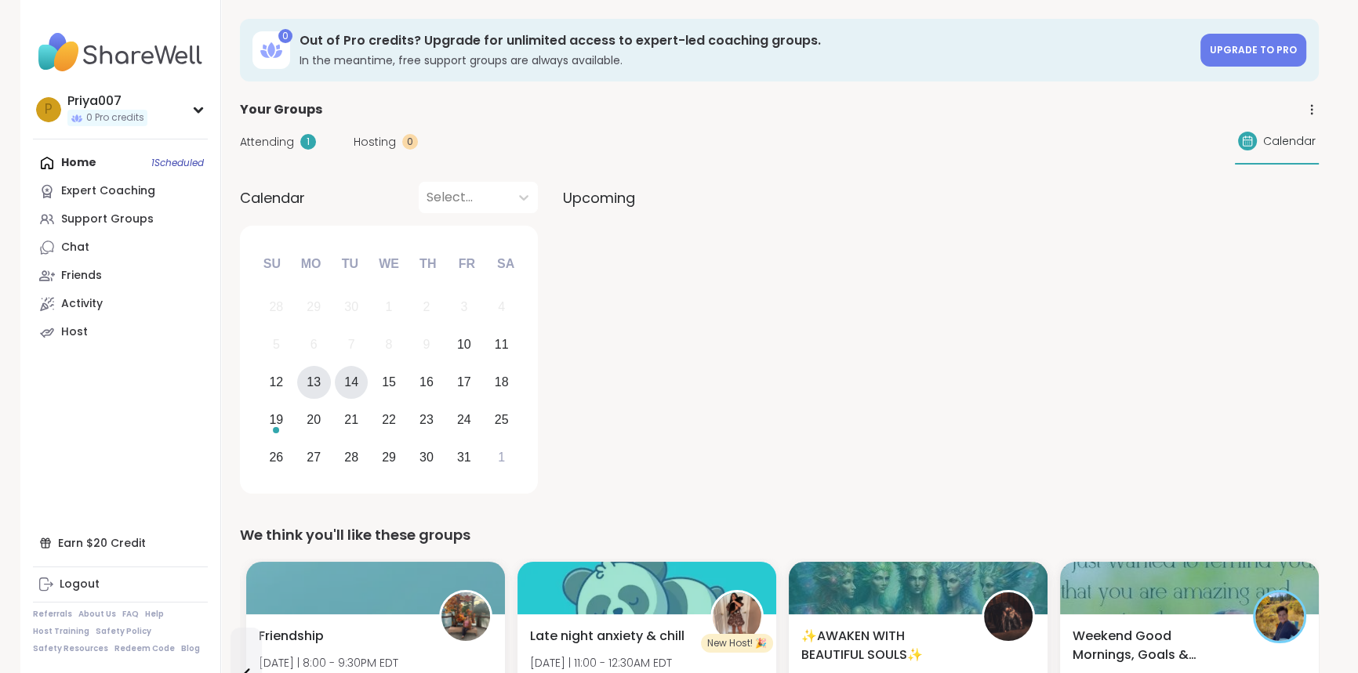
click at [349, 389] on div "14" at bounding box center [351, 382] width 14 height 21
click at [379, 387] on div "15" at bounding box center [389, 383] width 34 height 34
click at [431, 387] on div "16" at bounding box center [426, 382] width 14 height 21
click at [491, 390] on div "18" at bounding box center [501, 383] width 34 height 34
click at [284, 426] on div "19" at bounding box center [276, 420] width 34 height 34
